Goal: Information Seeking & Learning: Learn about a topic

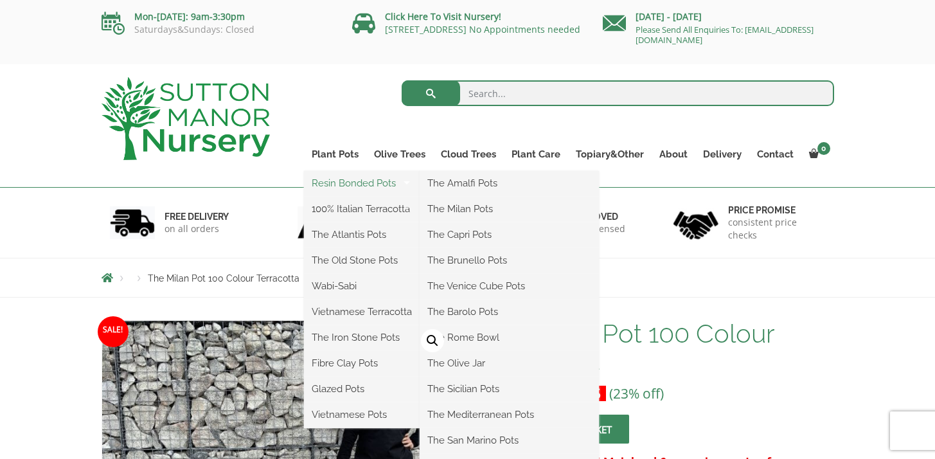
click at [348, 180] on link "Resin Bonded Pots" at bounding box center [362, 182] width 116 height 19
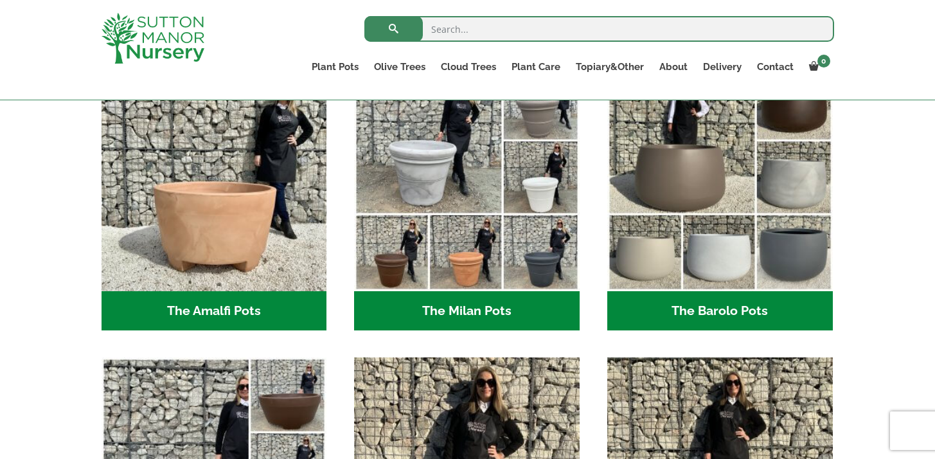
scroll to position [389, 0]
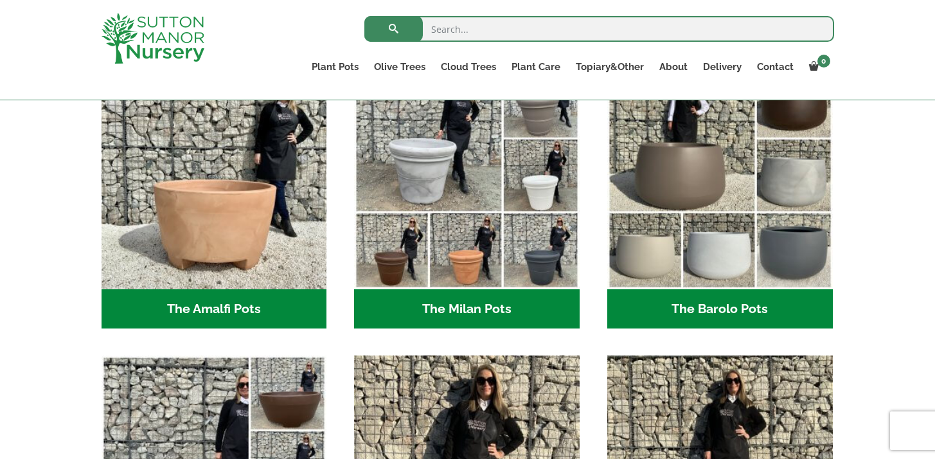
click at [462, 306] on h2 "The Milan Pots (35)" at bounding box center [466, 309] width 225 height 40
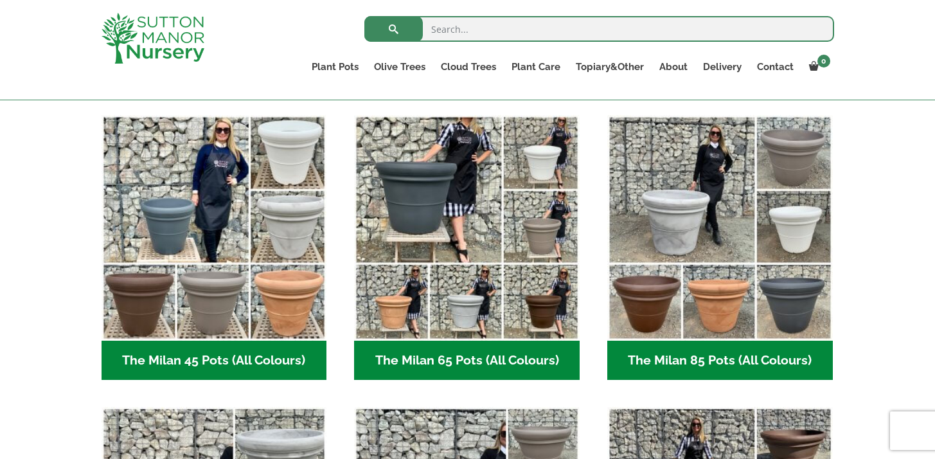
scroll to position [310, 0]
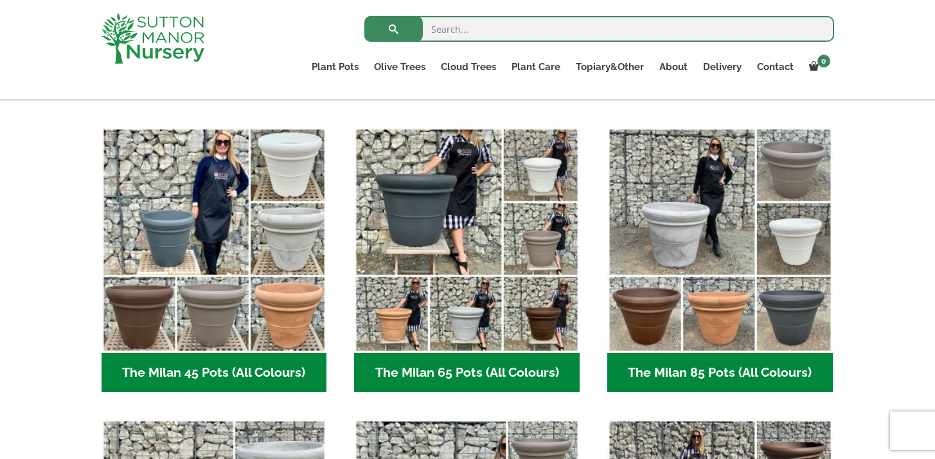
click at [252, 368] on h2 "The Milan 45 Pots (All Colours) (6)" at bounding box center [213, 373] width 225 height 40
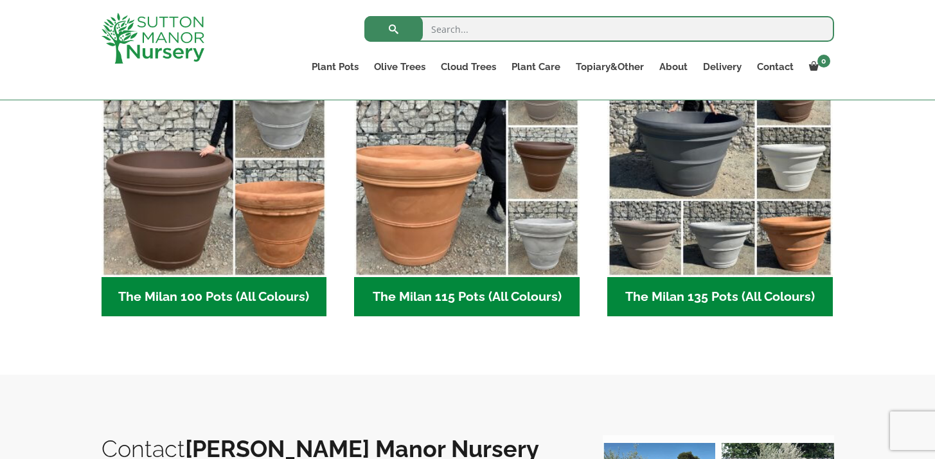
scroll to position [676, 0]
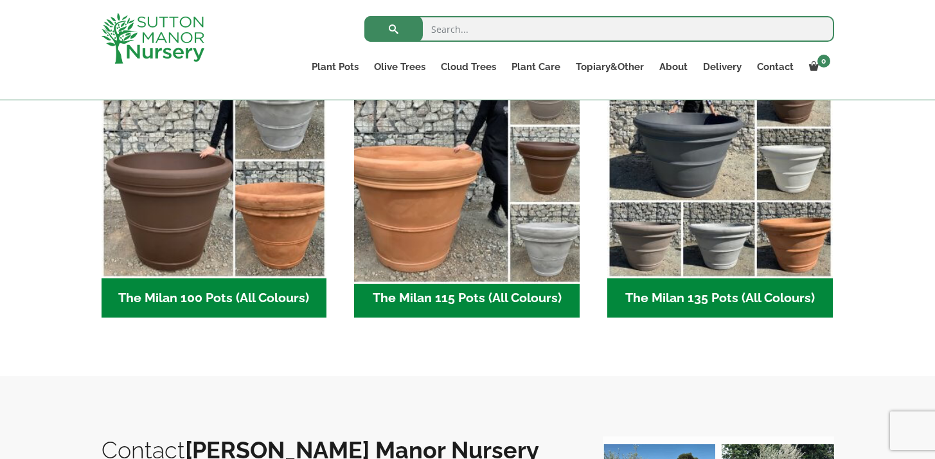
click at [440, 225] on img "Visit product category The Milan 115 Pots (All Colours)" at bounding box center [467, 166] width 236 height 236
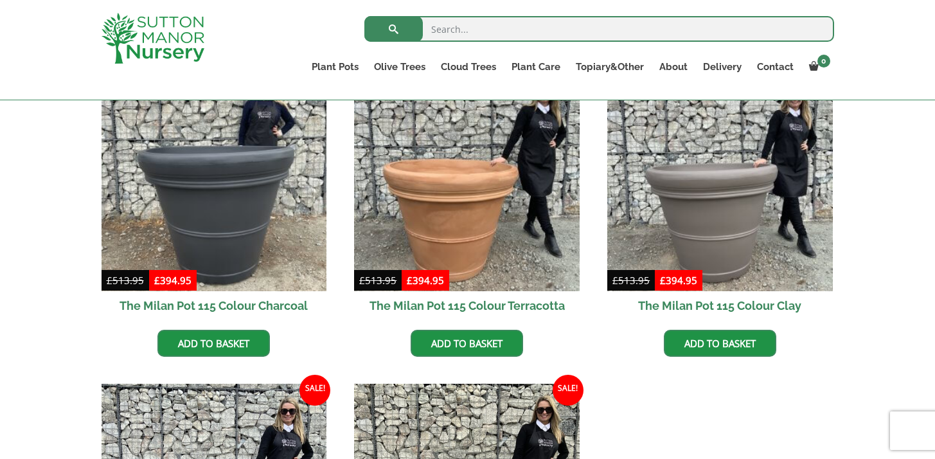
scroll to position [360, 0]
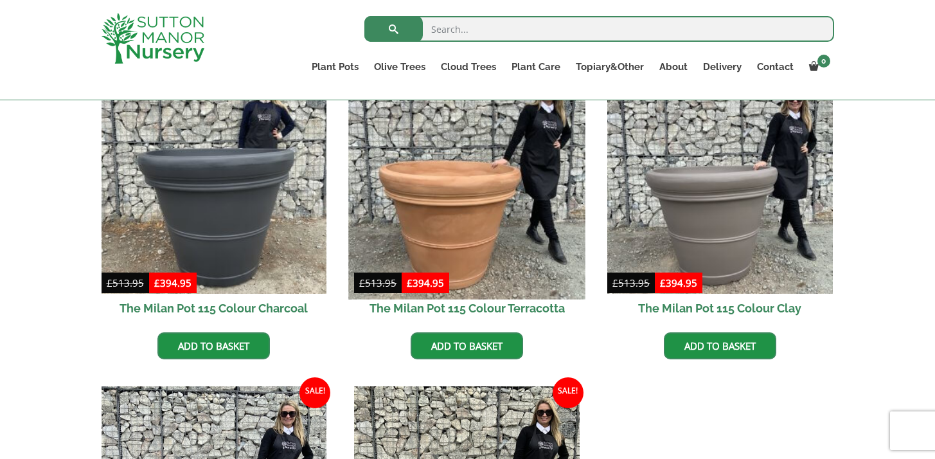
click at [457, 205] on img at bounding box center [467, 180] width 236 height 236
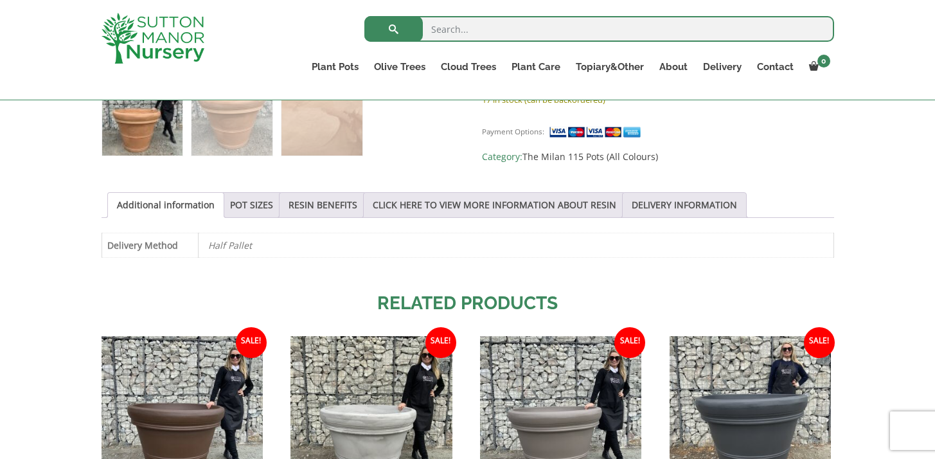
scroll to position [595, 0]
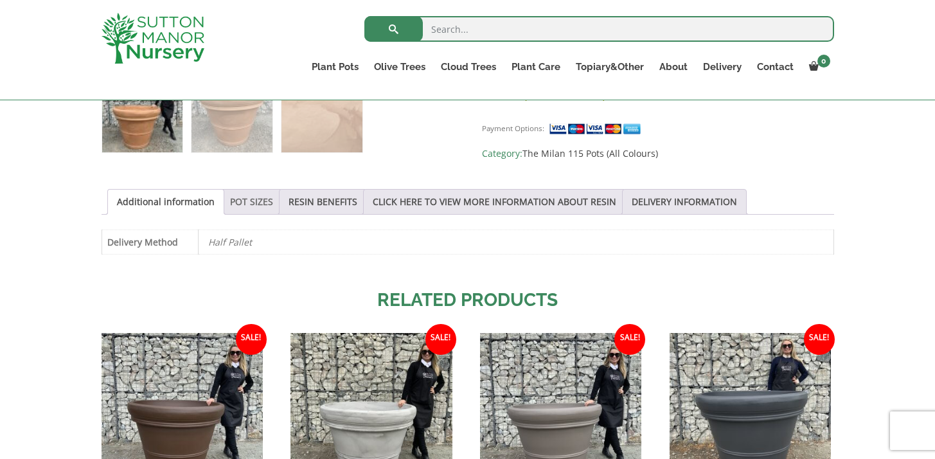
click at [243, 197] on link "POT SIZES" at bounding box center [251, 202] width 43 height 24
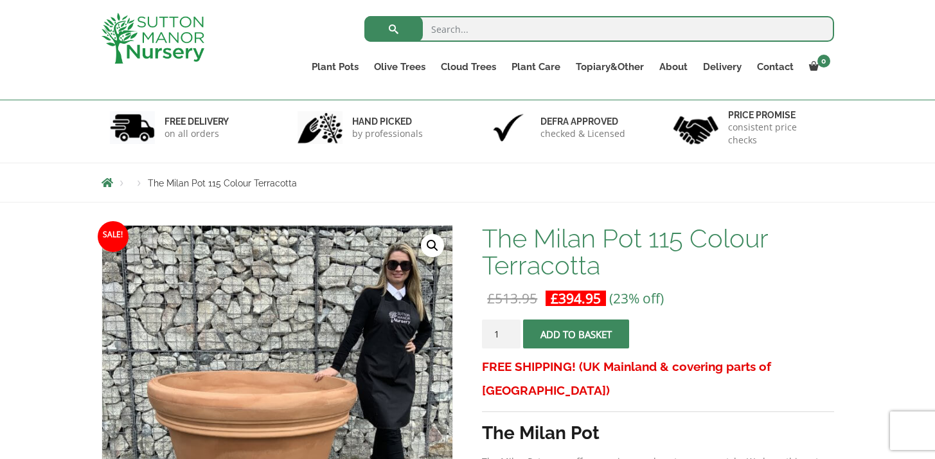
scroll to position [0, 0]
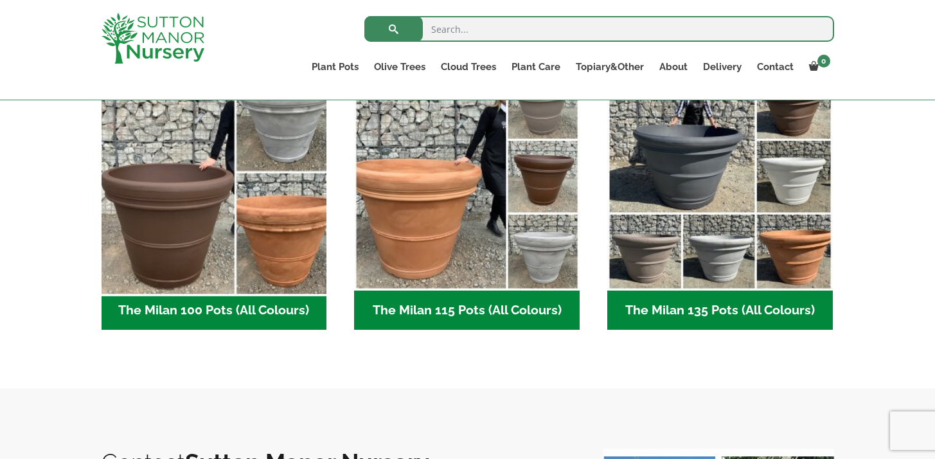
click at [273, 216] on img "Visit product category The Milan 100 Pots (All Colours)" at bounding box center [214, 178] width 236 height 236
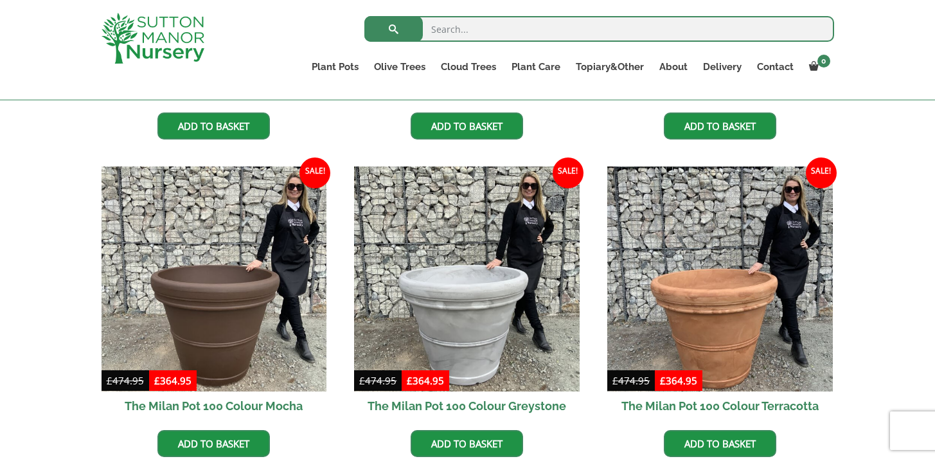
scroll to position [581, 0]
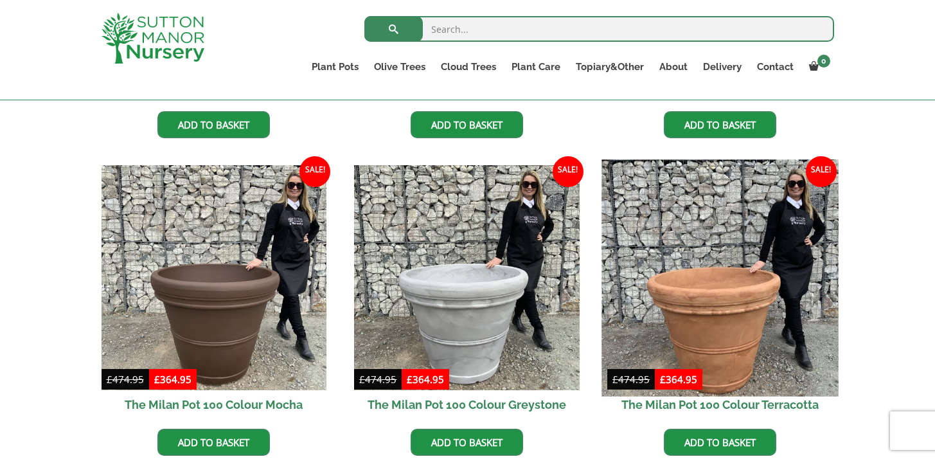
click at [705, 323] on img at bounding box center [719, 277] width 236 height 236
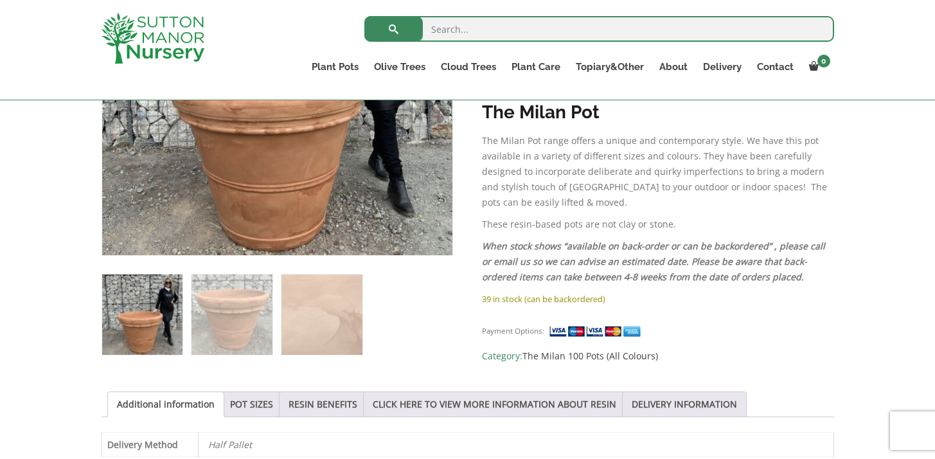
scroll to position [393, 0]
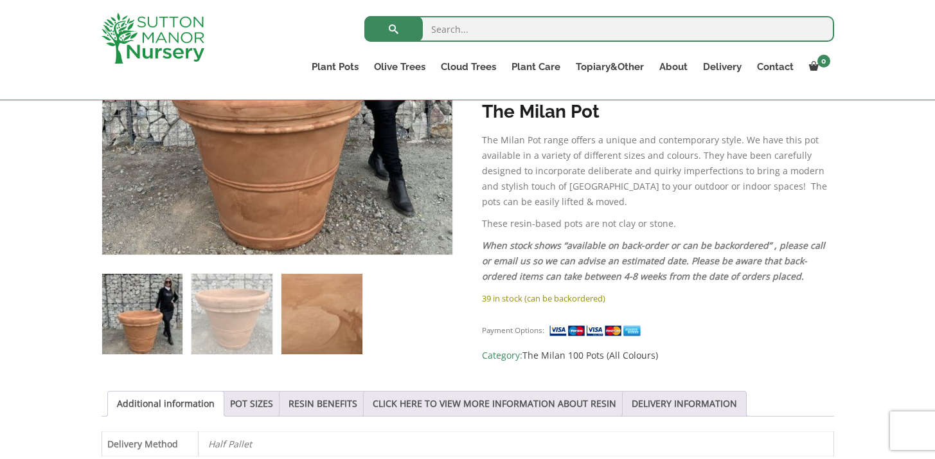
click at [324, 306] on img at bounding box center [321, 314] width 80 height 80
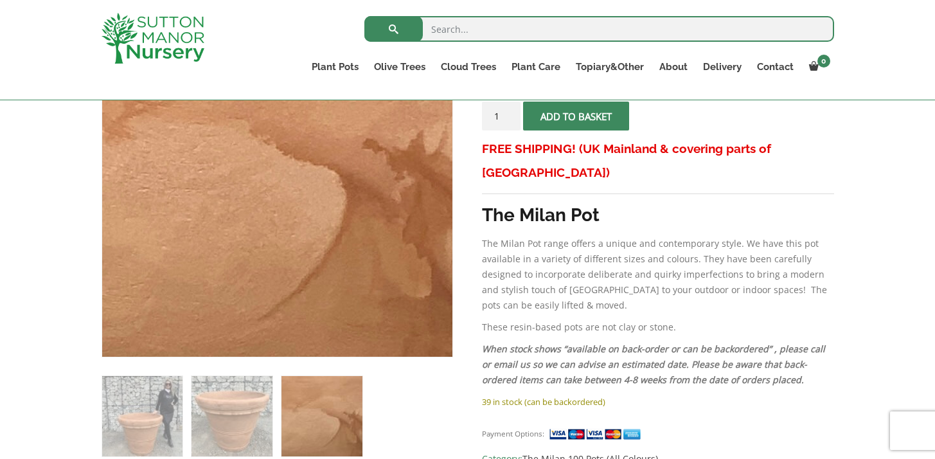
scroll to position [292, 0]
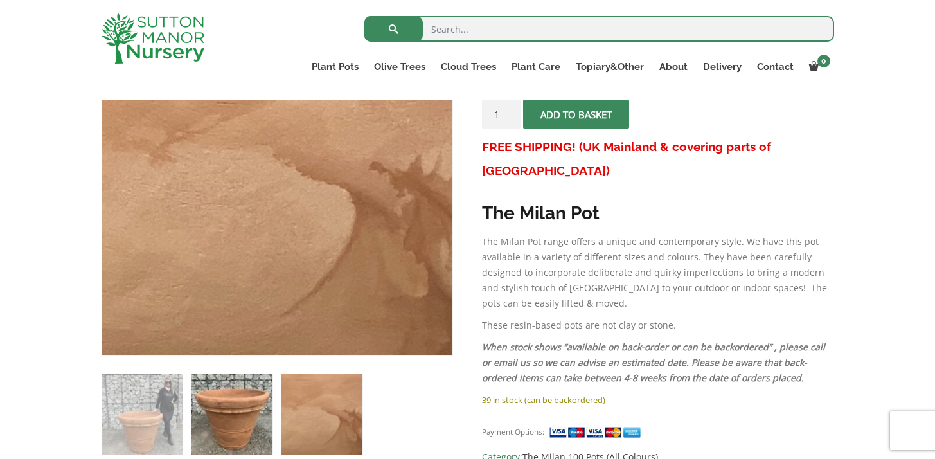
click at [251, 405] on img at bounding box center [231, 414] width 80 height 80
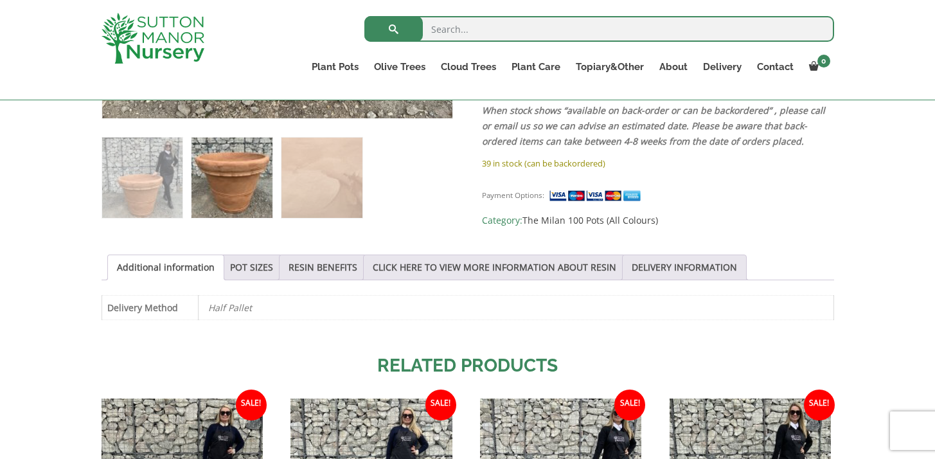
scroll to position [531, 0]
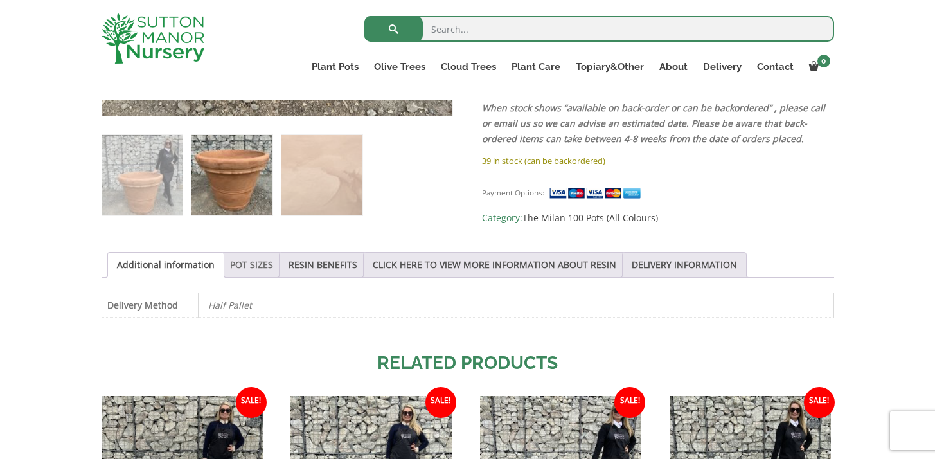
click at [249, 265] on link "POT SIZES" at bounding box center [251, 264] width 43 height 24
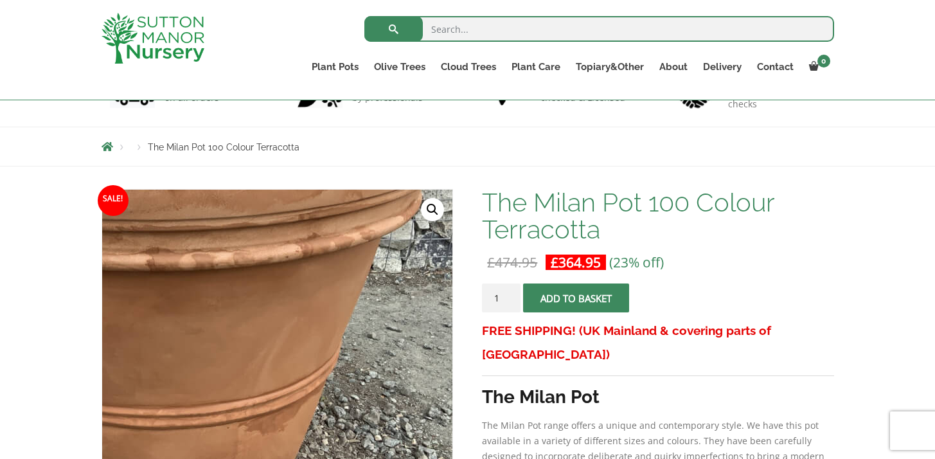
scroll to position [90, 0]
